Goal: Information Seeking & Learning: Find specific fact

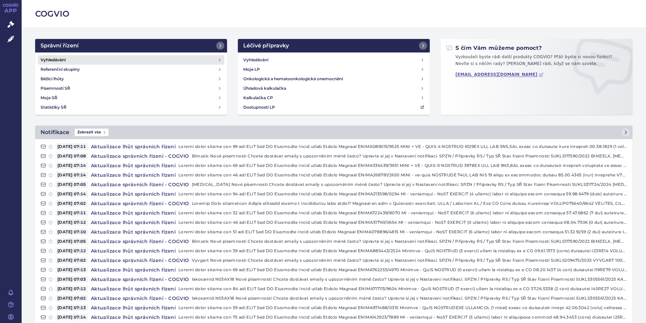
click at [59, 59] on h4 "Vyhledávání" at bounding box center [53, 59] width 25 height 7
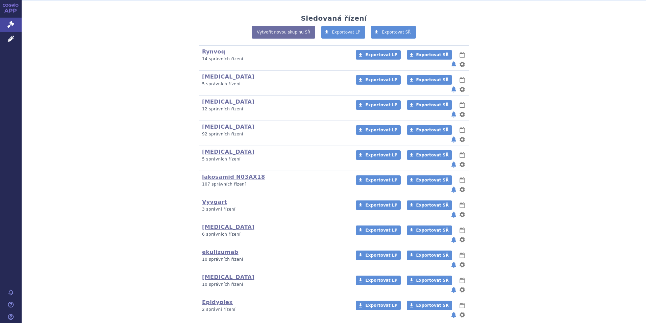
scroll to position [169, 0]
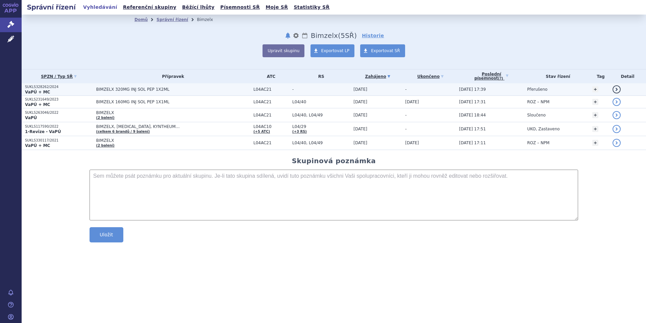
click at [42, 86] on p "SUKLS328262/2024" at bounding box center [59, 87] width 68 height 5
